Goal: Find specific page/section: Find specific page/section

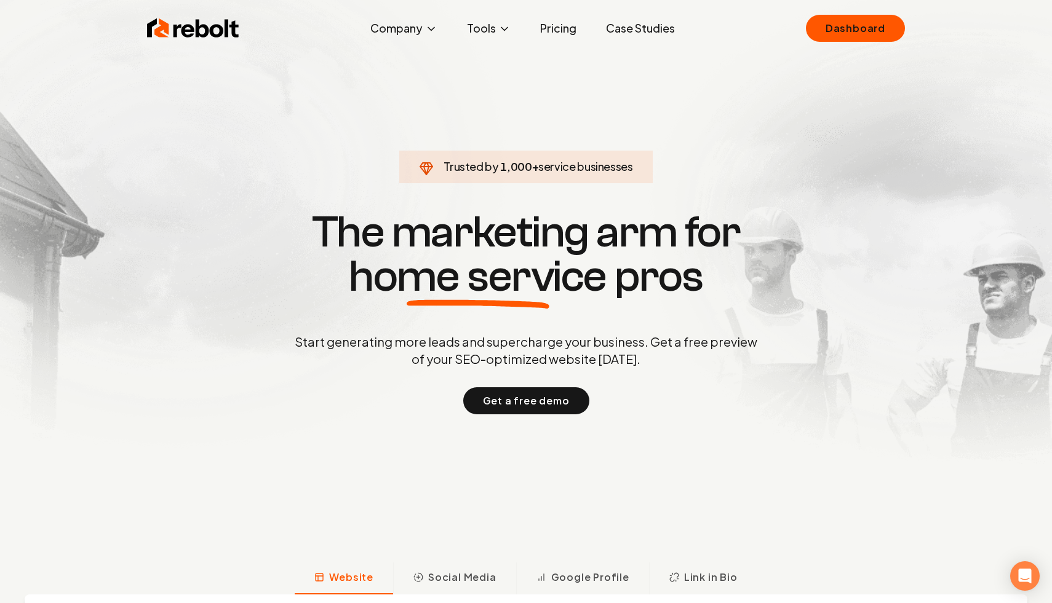
click at [852, 12] on div "Rebolt Company About Blog Jobs Tools Google Review QR Code Generator Google Bus…" at bounding box center [525, 28] width 787 height 37
click at [847, 28] on link "Dashboard" at bounding box center [855, 28] width 99 height 27
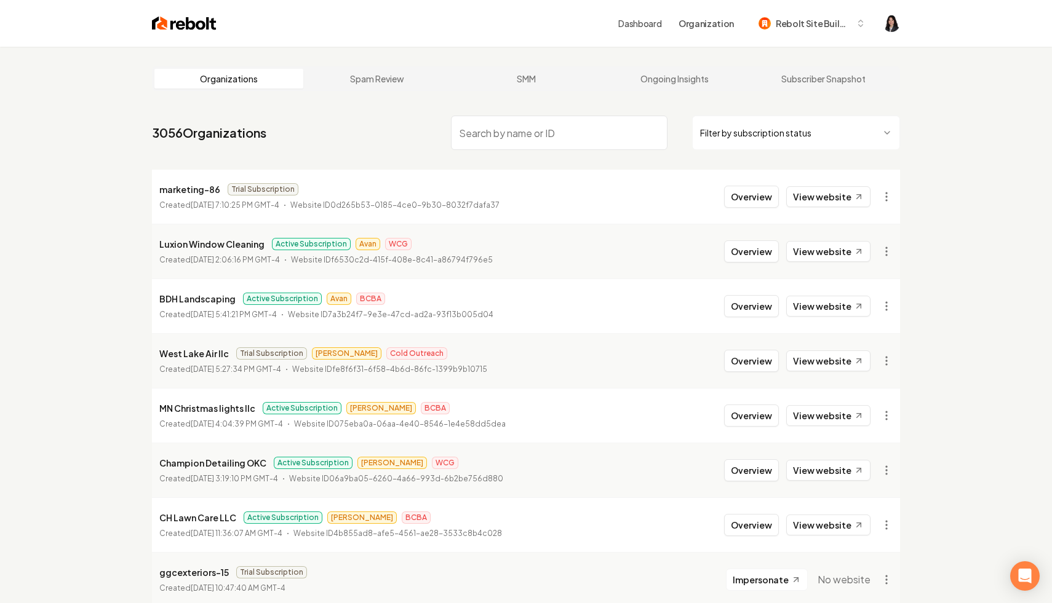
click at [799, 135] on html "Dashboard Organization Rebolt Site Builder Organizations Spam Review SMM Ongoin…" at bounding box center [526, 301] width 1052 height 603
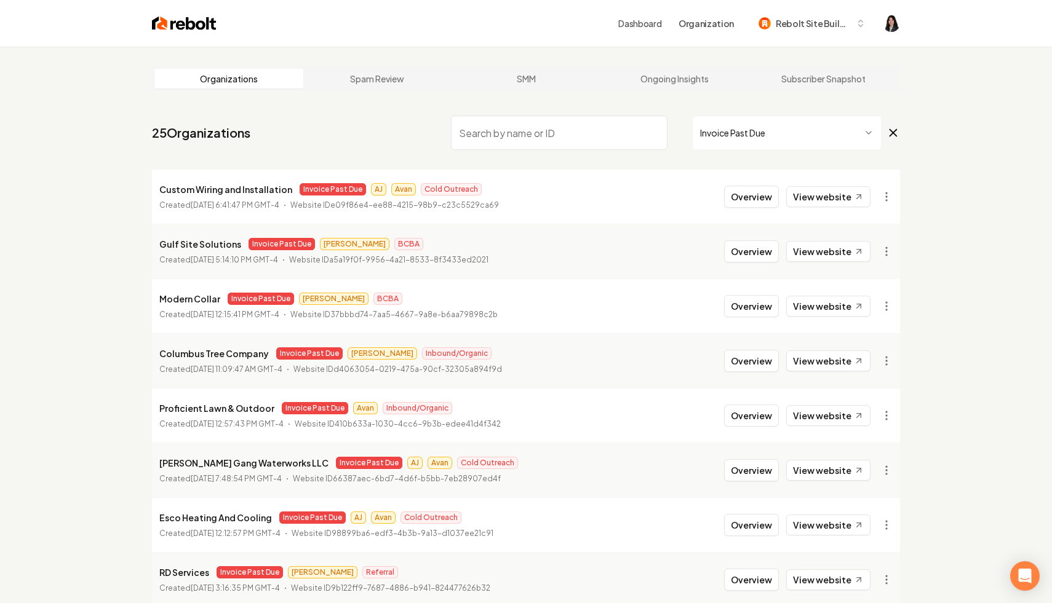
click at [890, 130] on icon at bounding box center [893, 133] width 7 height 7
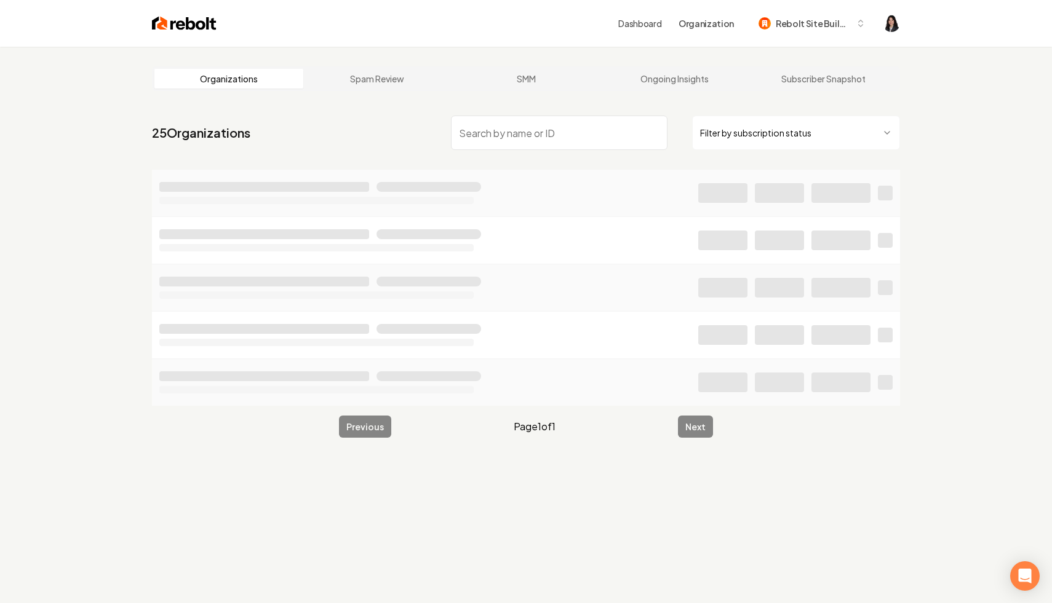
click at [624, 125] on input "search" at bounding box center [559, 133] width 216 height 34
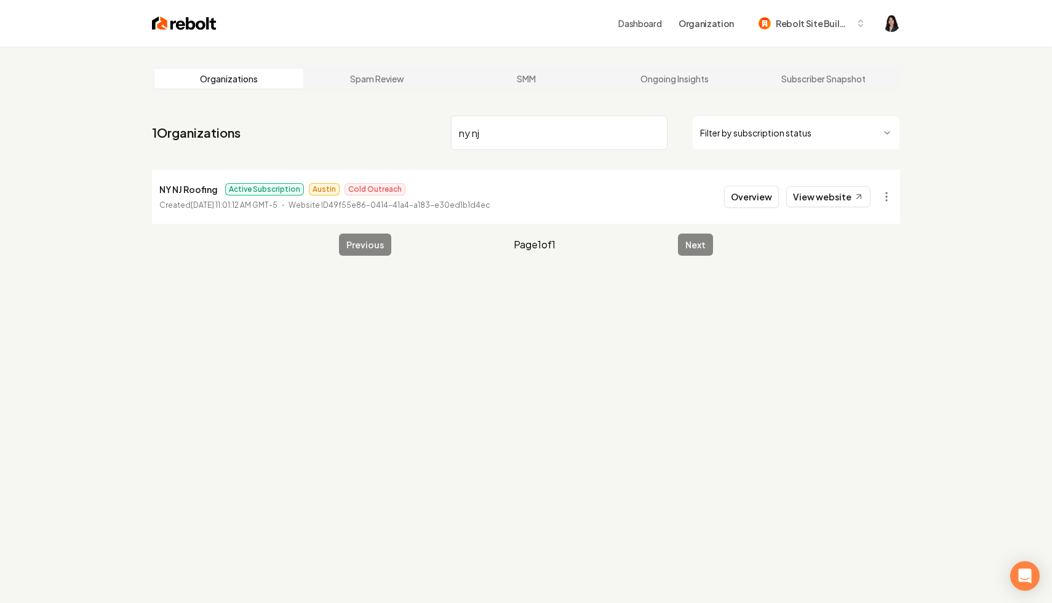
type input "ny nj"
click at [652, 130] on input "ny nj" at bounding box center [559, 133] width 216 height 34
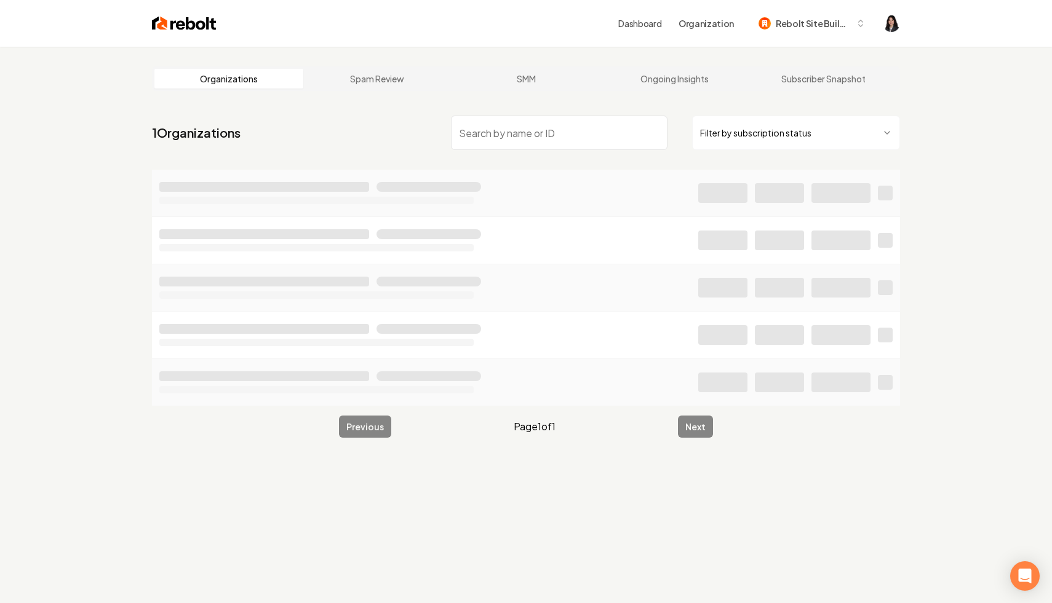
click at [721, 125] on html "Dashboard Organization Rebolt Site Builder Organizations Spam Review SMM Ongoin…" at bounding box center [526, 301] width 1052 height 603
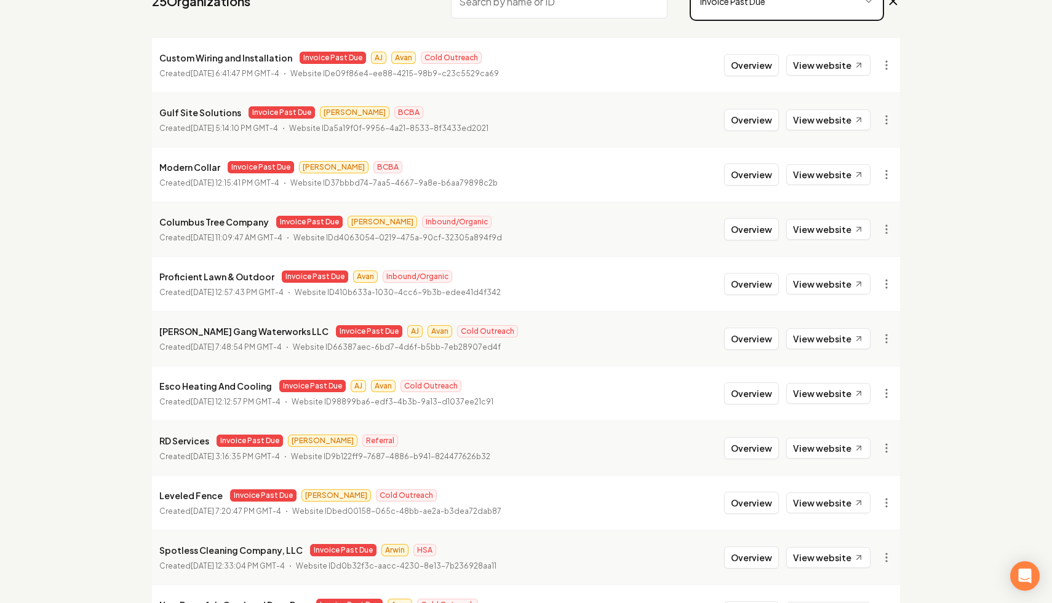
scroll to position [132, 0]
